Goal: Transaction & Acquisition: Purchase product/service

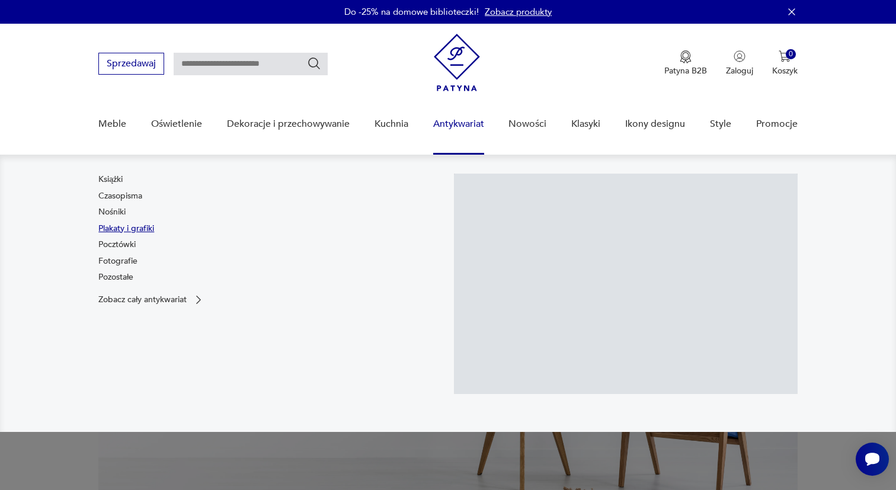
click at [118, 230] on link "Plakaty i grafiki" at bounding box center [126, 229] width 56 height 12
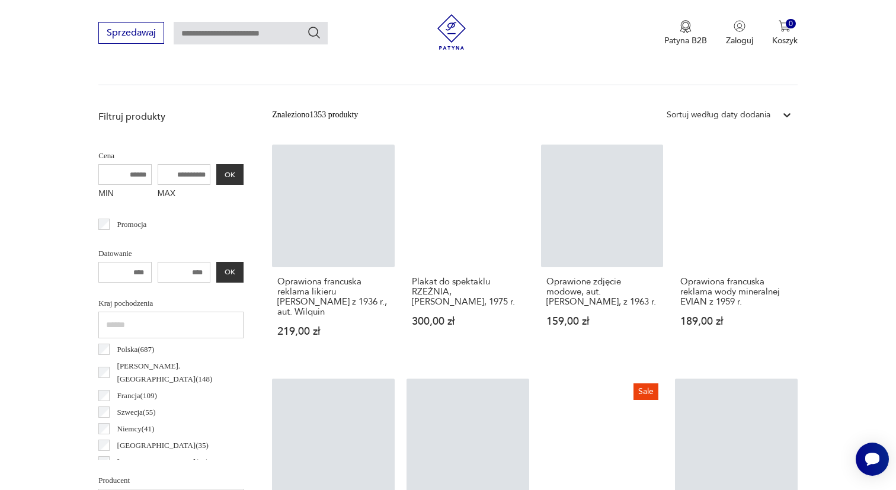
scroll to position [359, 0]
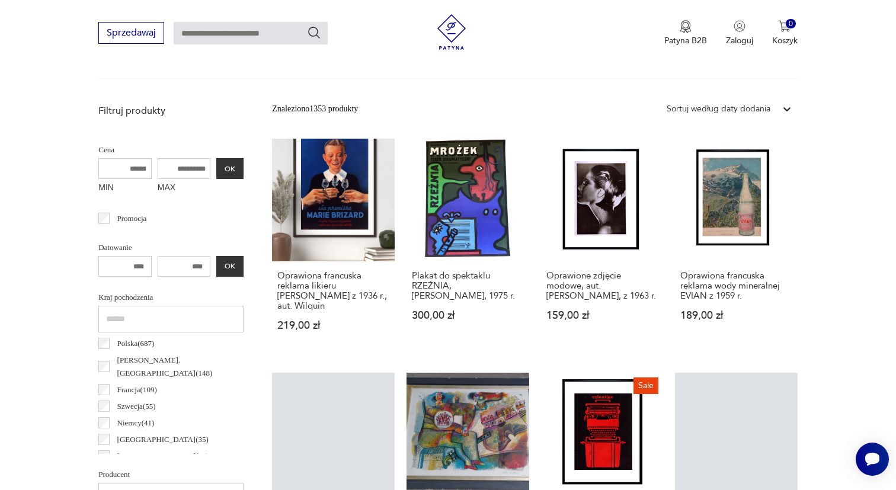
click at [281, 27] on input "text" at bounding box center [251, 33] width 154 height 23
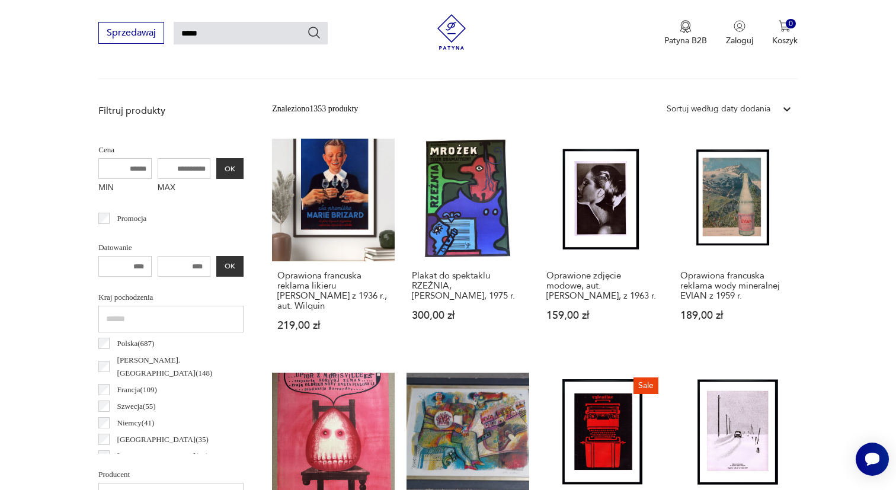
type input "*****"
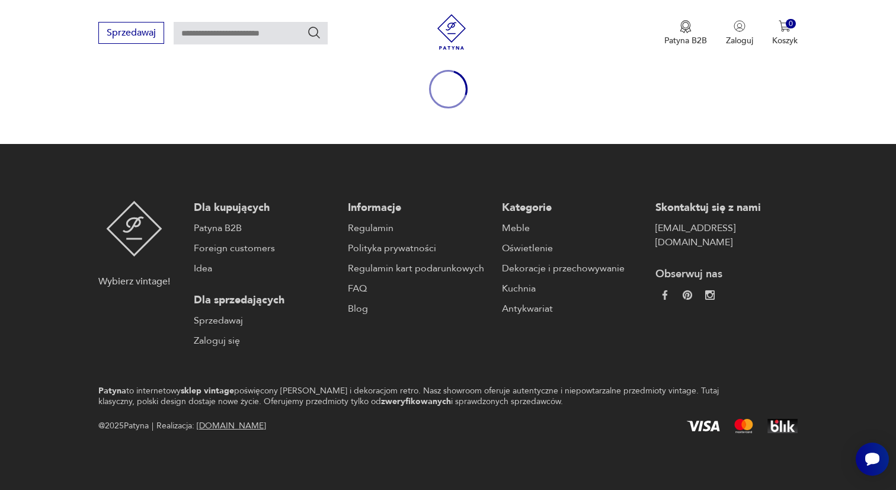
type input "*****"
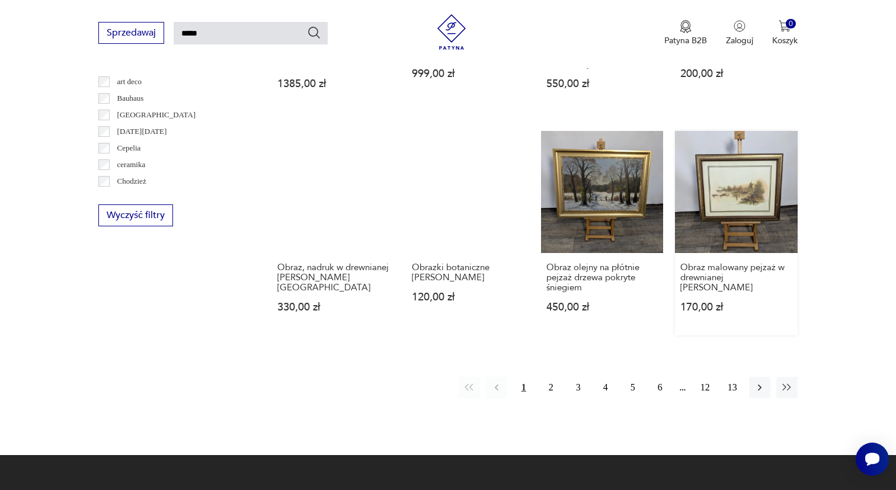
scroll to position [868, 0]
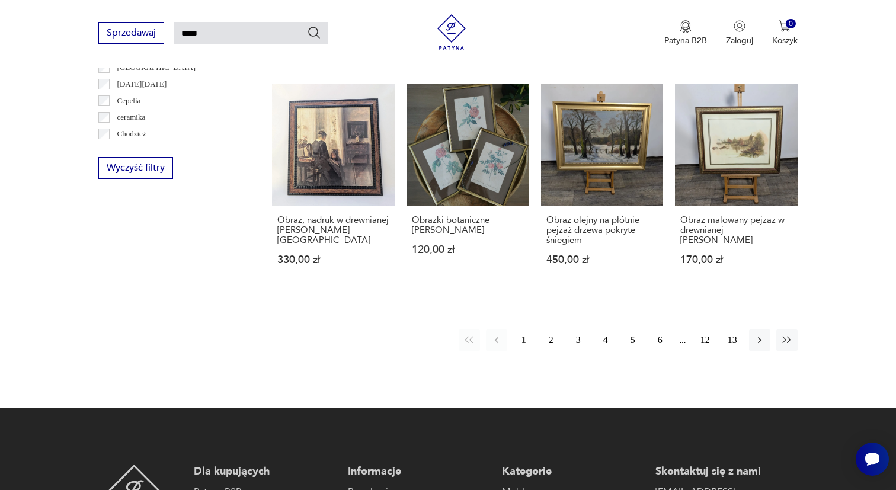
click at [549, 351] on button "2" at bounding box center [550, 339] width 21 height 21
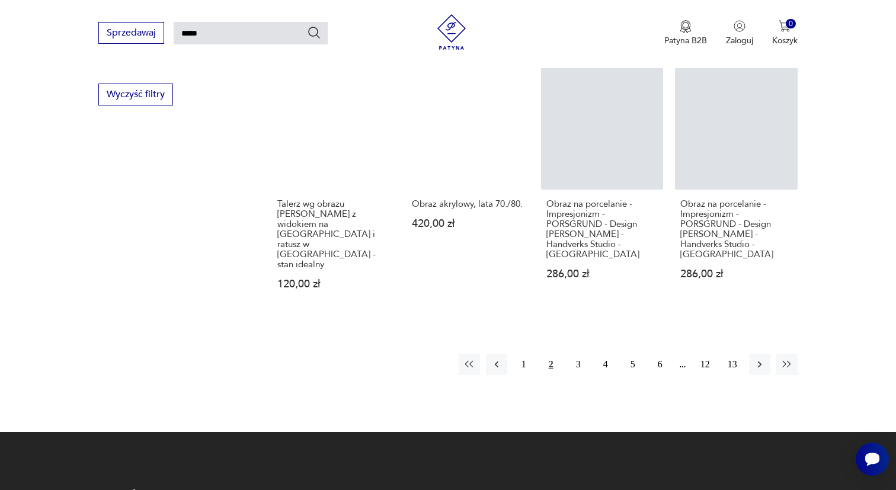
scroll to position [874, 0]
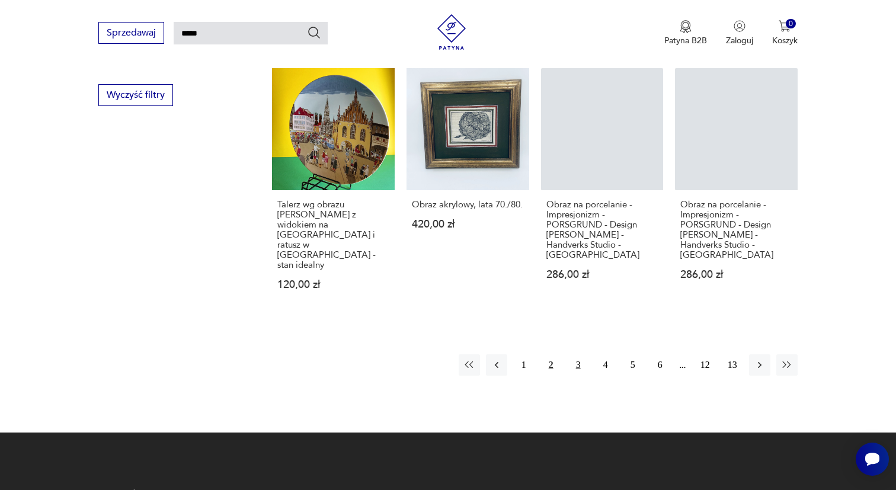
click at [576, 354] on button "3" at bounding box center [578, 364] width 21 height 21
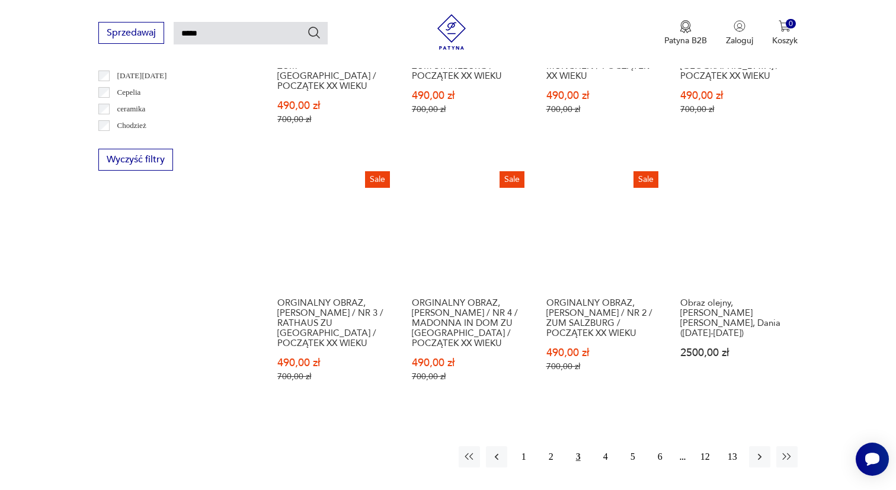
scroll to position [860, 0]
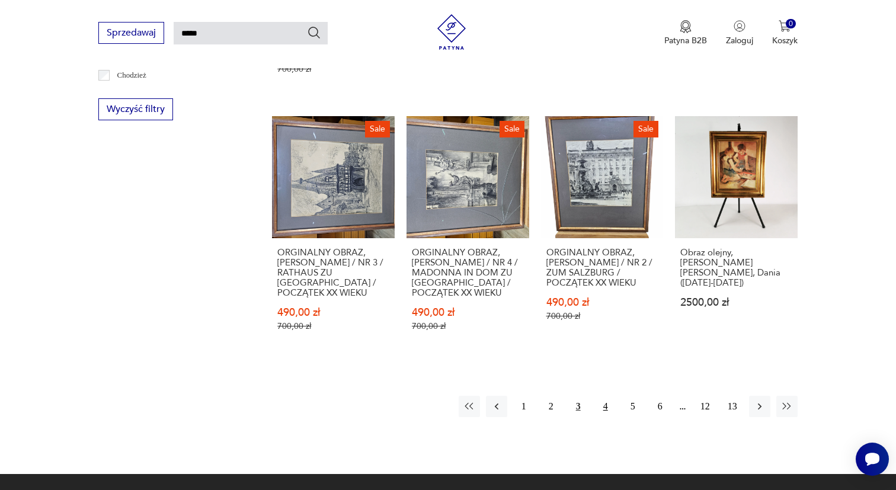
click at [608, 417] on button "4" at bounding box center [605, 406] width 21 height 21
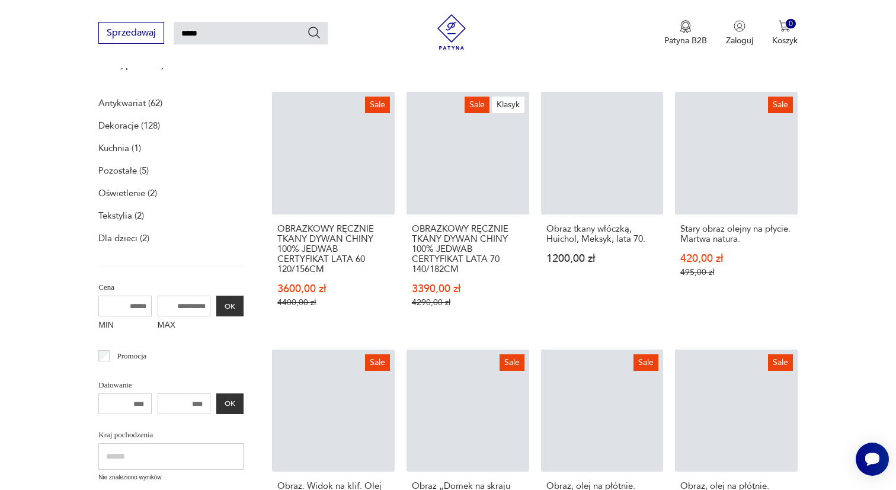
scroll to position [163, 0]
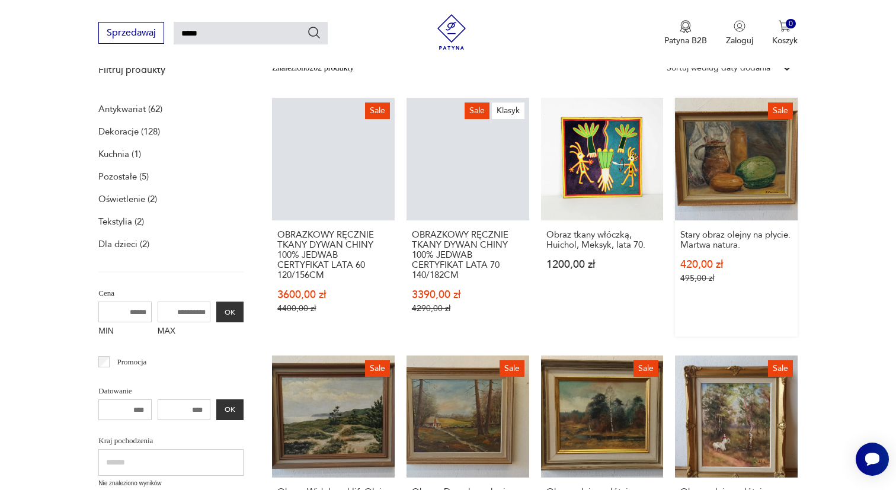
click at [735, 149] on link "Sale Stary obraz olejny na płycie. Martwa natura. 420,00 zł 495,00 zł" at bounding box center [736, 217] width 123 height 239
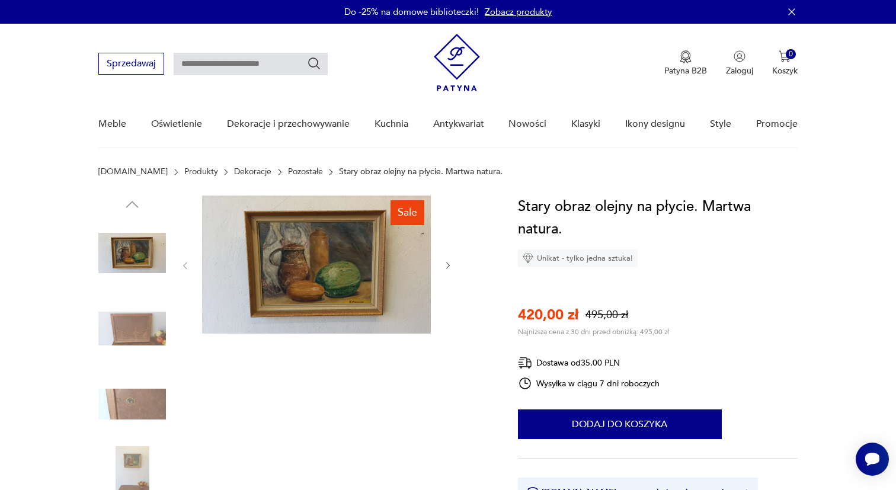
click at [448, 263] on icon "button" at bounding box center [448, 266] width 10 height 10
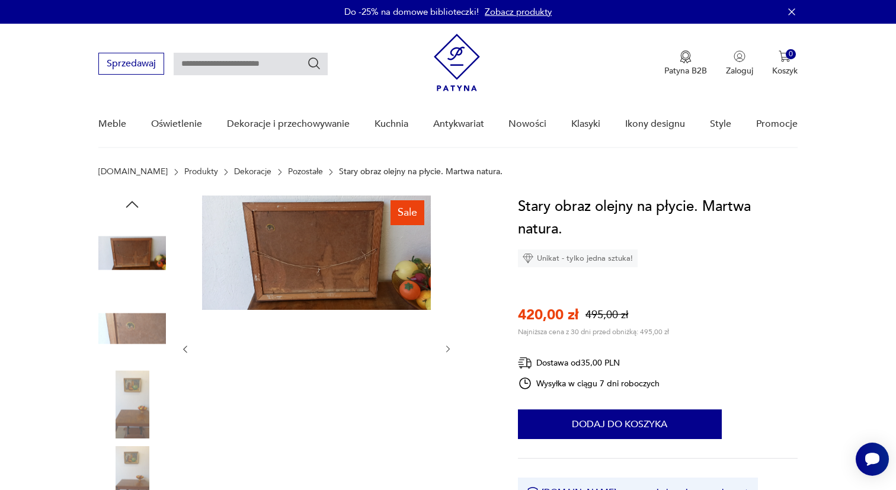
click at [185, 347] on icon "button" at bounding box center [185, 349] width 10 height 10
